Goal: Task Accomplishment & Management: Use online tool/utility

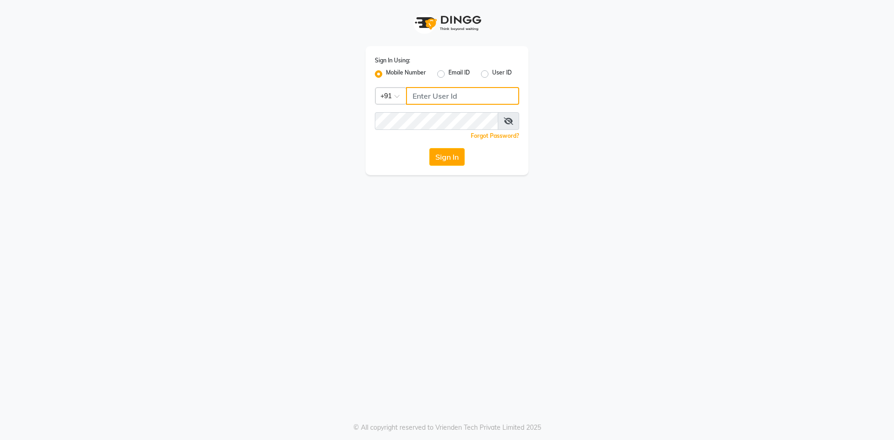
type input "8130308445"
click at [428, 161] on div "Sign In" at bounding box center [447, 157] width 144 height 18
click at [444, 166] on div "Sign In Using: Mobile Number Email ID User ID Country Code × [PHONE_NUMBER] Rem…" at bounding box center [447, 110] width 163 height 129
click at [445, 162] on button "Sign In" at bounding box center [446, 157] width 35 height 18
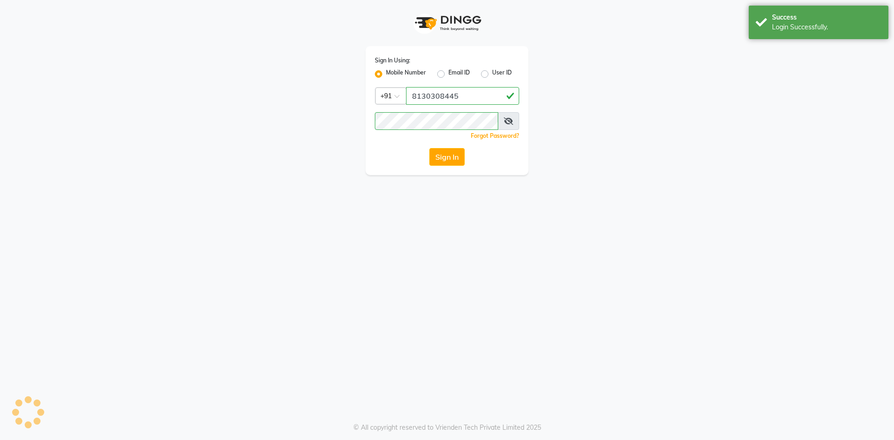
select select "4726"
select select "service"
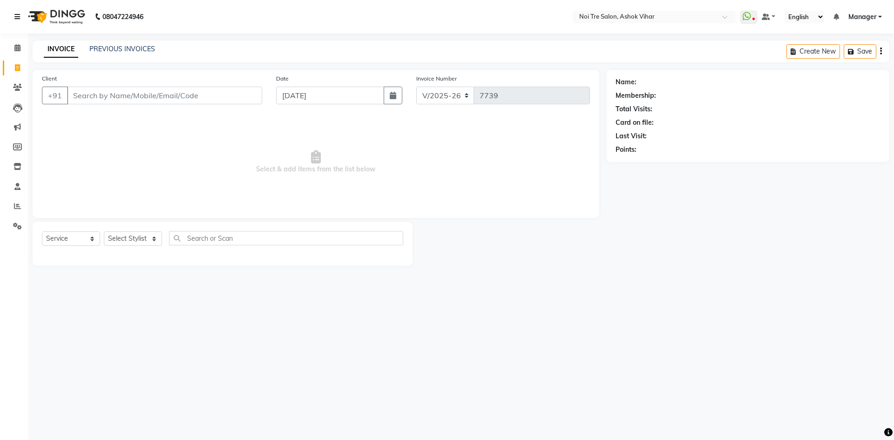
drag, startPoint x: 16, startPoint y: 14, endPoint x: 61, endPoint y: 27, distance: 47.5
click at [16, 14] on icon at bounding box center [17, 17] width 6 height 7
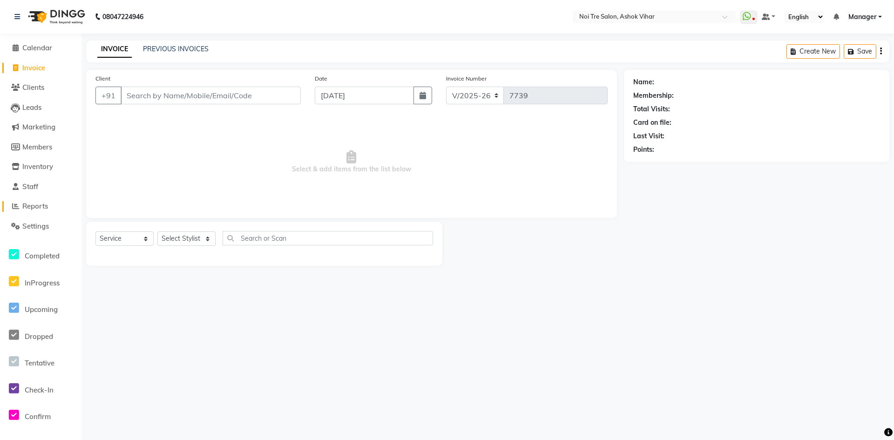
click at [44, 211] on link "Reports" at bounding box center [40, 206] width 77 height 11
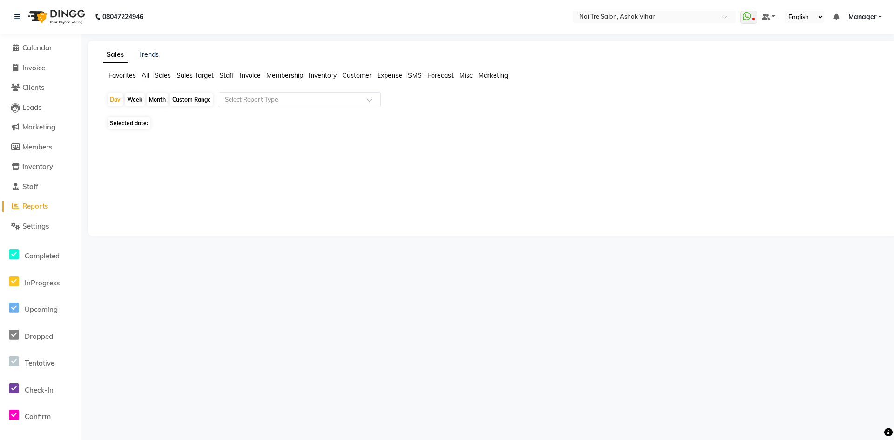
click at [44, 208] on span "Reports" at bounding box center [35, 206] width 26 height 9
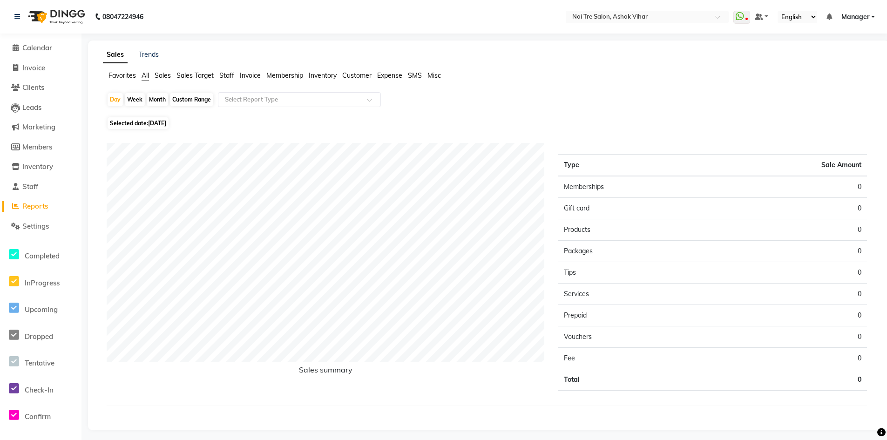
click at [154, 103] on div "Month" at bounding box center [157, 99] width 21 height 13
select select "9"
select select "2025"
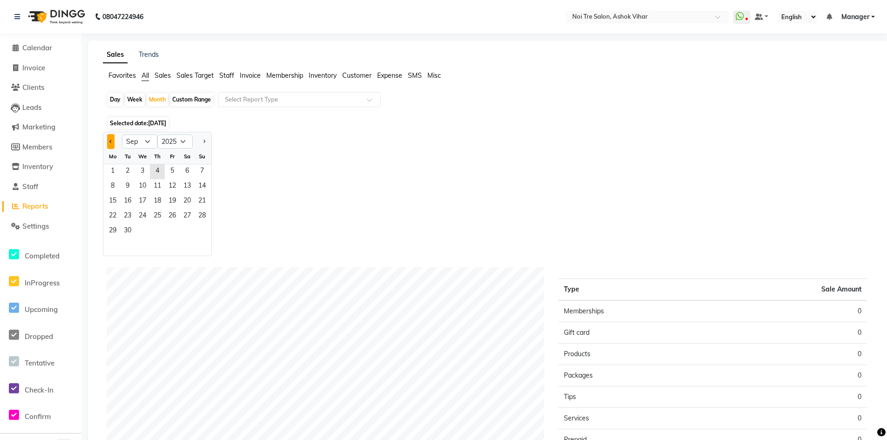
click at [111, 143] on span "Previous month" at bounding box center [110, 140] width 3 height 3
select select "8"
click at [170, 174] on span "1" at bounding box center [172, 171] width 15 height 15
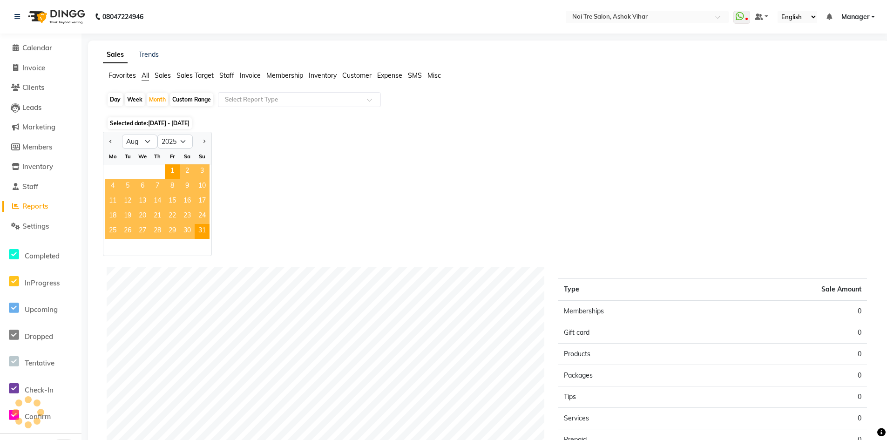
click at [226, 76] on span "Staff" at bounding box center [226, 75] width 15 height 8
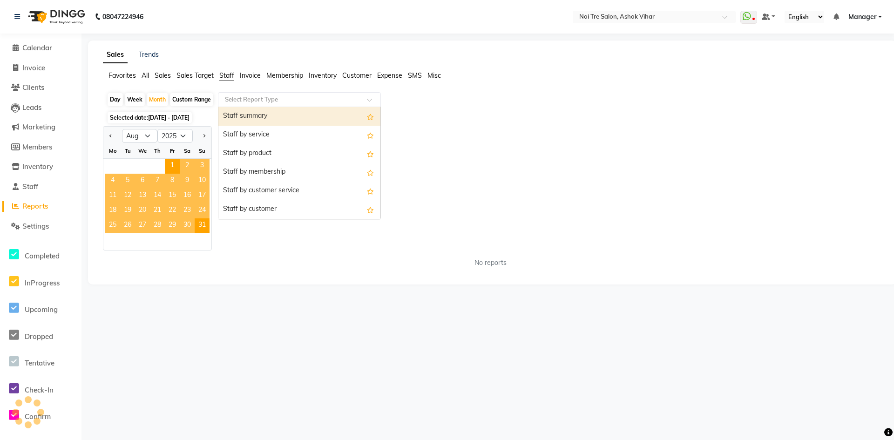
click at [242, 101] on input "text" at bounding box center [290, 99] width 134 height 9
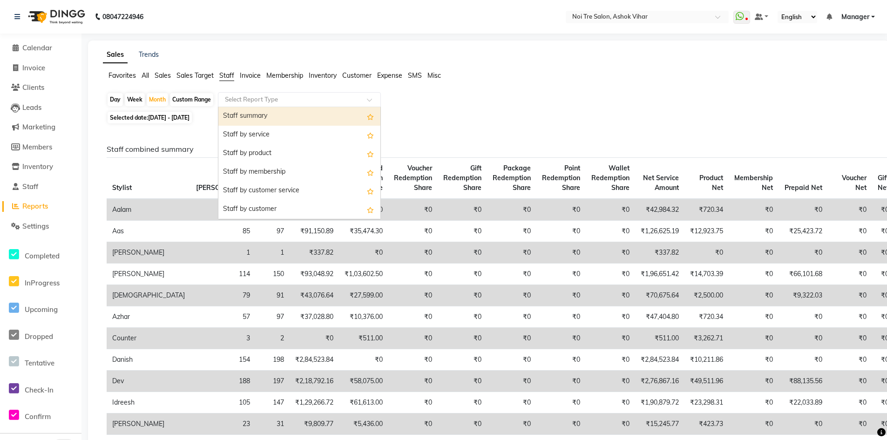
click at [252, 118] on div "Staff summary" at bounding box center [299, 116] width 162 height 19
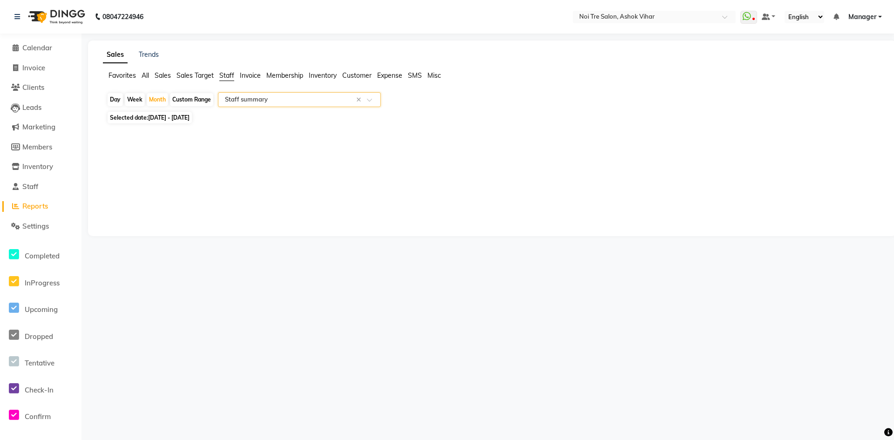
select select "csv"
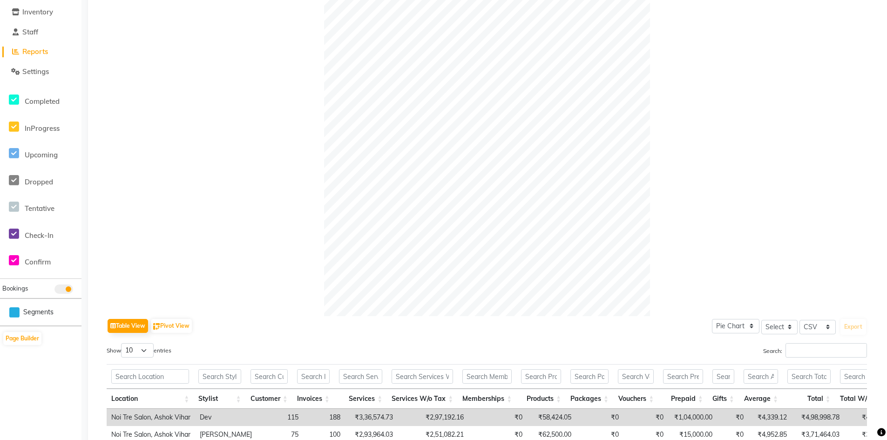
scroll to position [294, 0]
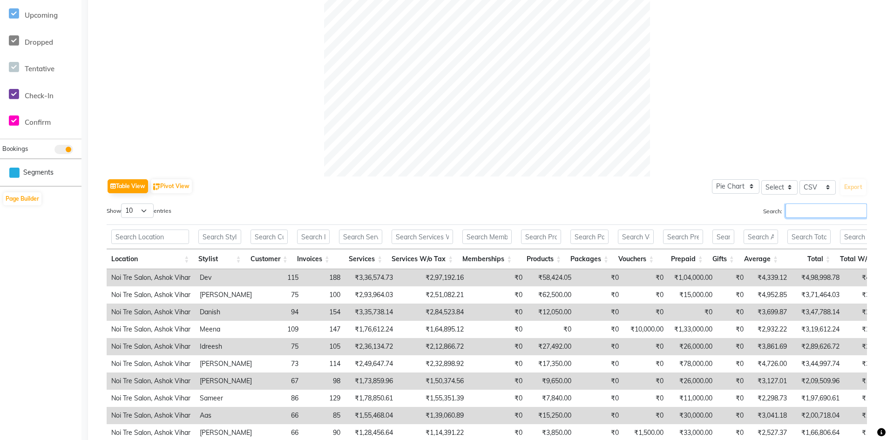
click at [806, 211] on input "Search:" at bounding box center [827, 211] width 82 height 14
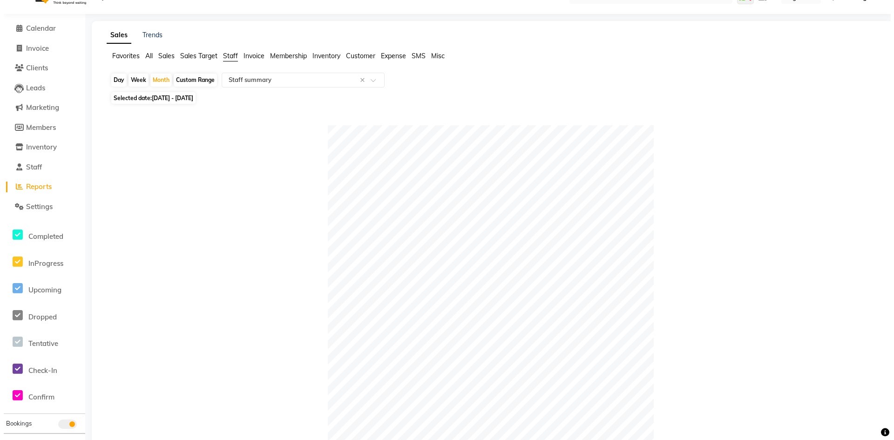
scroll to position [0, 0]
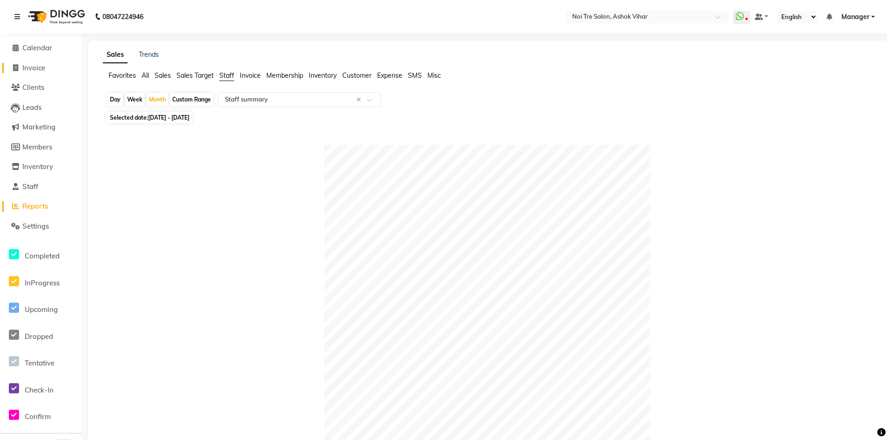
type input "sahil"
drag, startPoint x: 37, startPoint y: 69, endPoint x: 144, endPoint y: 4, distance: 125.7
click at [37, 69] on span "Invoice" at bounding box center [33, 67] width 23 height 9
select select "service"
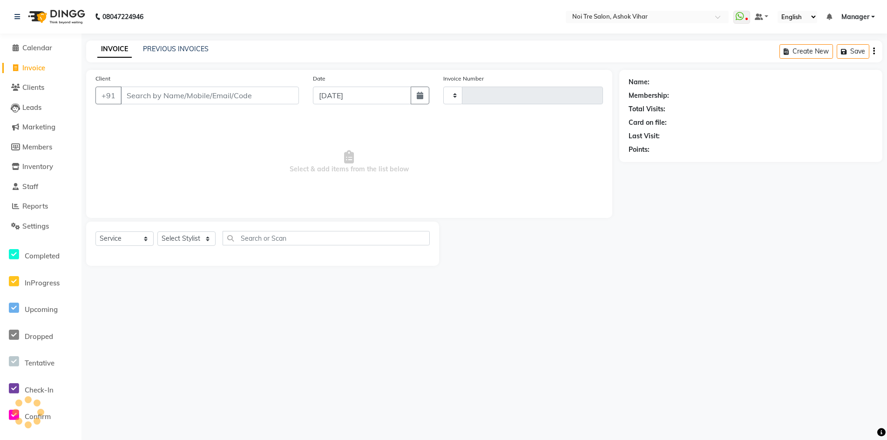
type input "7739"
select select "4726"
